Goal: Find specific page/section: Find specific page/section

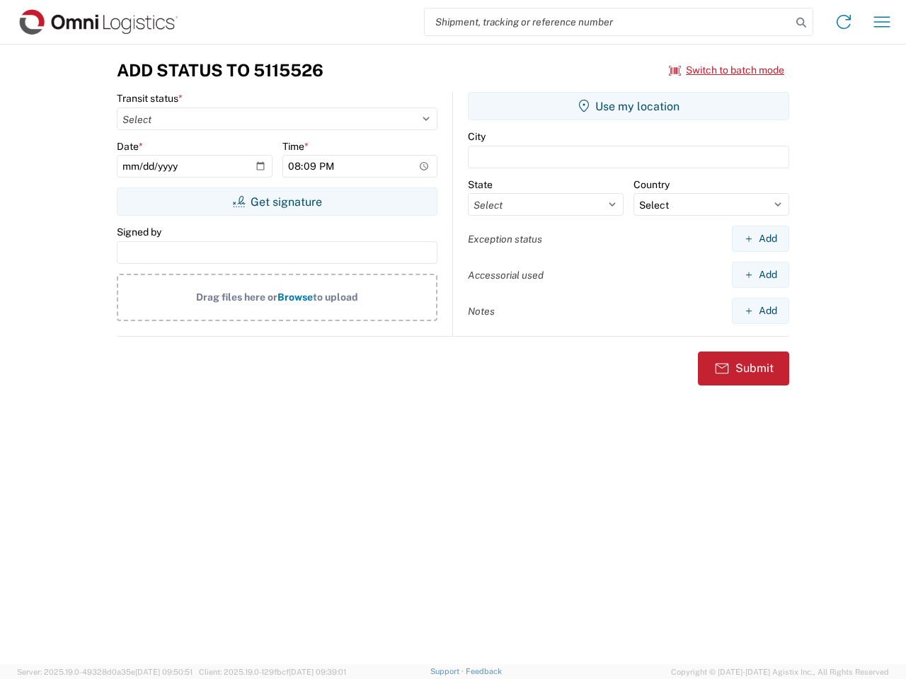
click at [608, 22] on input "search" at bounding box center [607, 21] width 366 height 27
click at [801, 23] on icon at bounding box center [801, 23] width 20 height 20
click at [843, 22] on icon at bounding box center [843, 22] width 23 height 23
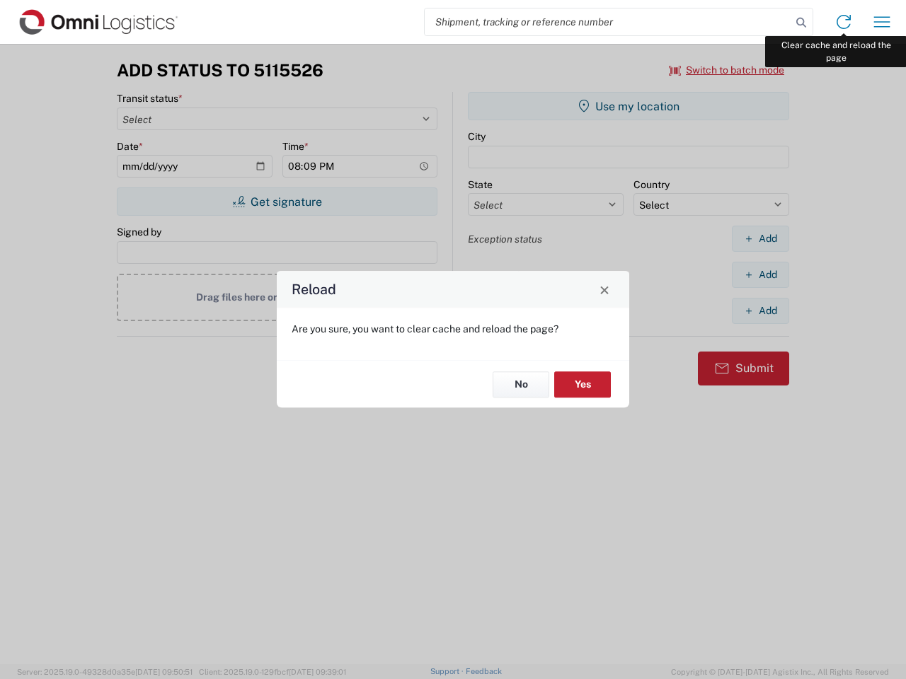
click at [881, 22] on div "Reload Are you sure, you want to clear cache and reload the page? No Yes" at bounding box center [453, 339] width 906 height 679
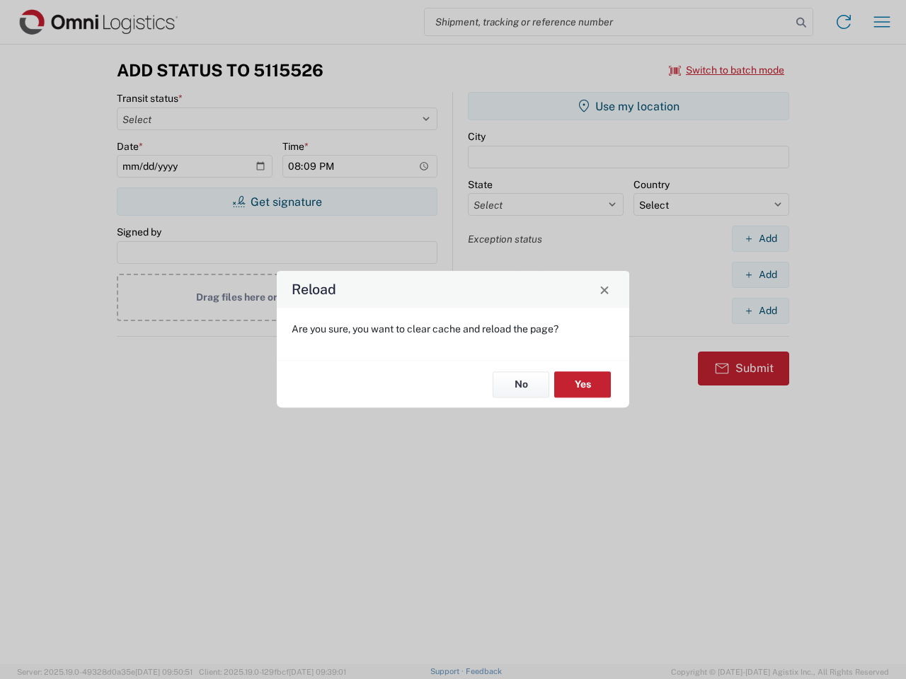
click at [727, 70] on div "Reload Are you sure, you want to clear cache and reload the page? No Yes" at bounding box center [453, 339] width 906 height 679
click at [277, 202] on div "Reload Are you sure, you want to clear cache and reload the page? No Yes" at bounding box center [453, 339] width 906 height 679
click at [628, 106] on div "Reload Are you sure, you want to clear cache and reload the page? No Yes" at bounding box center [453, 339] width 906 height 679
click at [760, 238] on div "Reload Are you sure, you want to clear cache and reload the page? No Yes" at bounding box center [453, 339] width 906 height 679
click at [760, 274] on div "Reload Are you sure, you want to clear cache and reload the page? No Yes" at bounding box center [453, 339] width 906 height 679
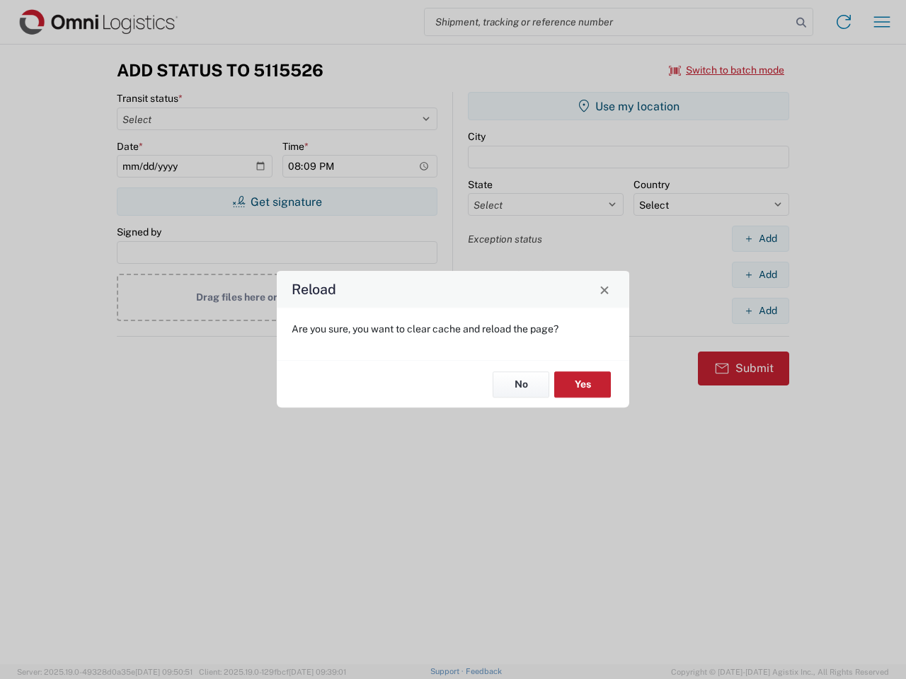
click at [760, 311] on div "Reload Are you sure, you want to clear cache and reload the page? No Yes" at bounding box center [453, 339] width 906 height 679
